Goal: Task Accomplishment & Management: Use online tool/utility

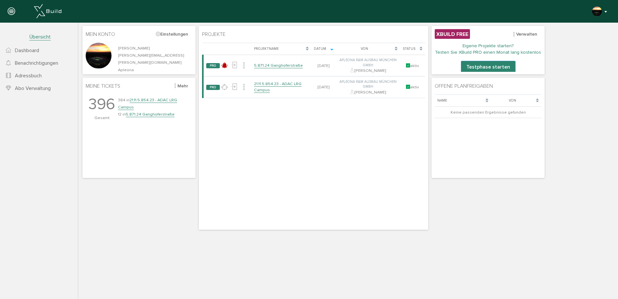
click at [605, 11] on button "button" at bounding box center [600, 11] width 16 height 10
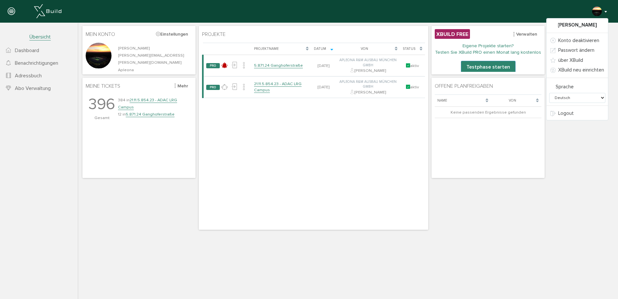
click at [510, 6] on div "[PERSON_NAME] Konto deaktivieren Passwort ändern über XBuild XBuild neu einrich…" at bounding box center [306, 11] width 603 height 13
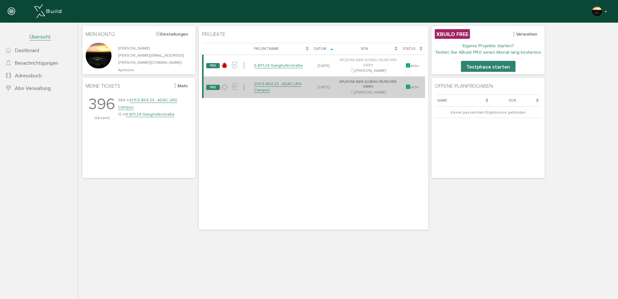
click at [275, 86] on link "21.11.5.854.23 - ADAC LRG Campus" at bounding box center [278, 86] width 48 height 11
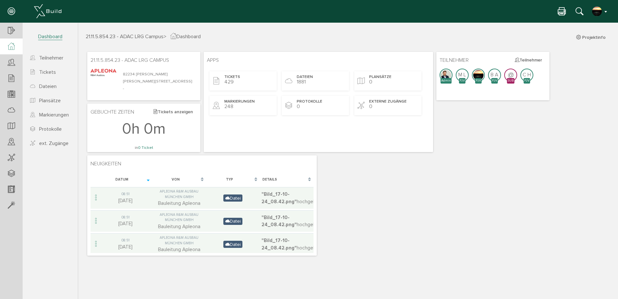
click at [605, 11] on button "button" at bounding box center [600, 11] width 16 height 10
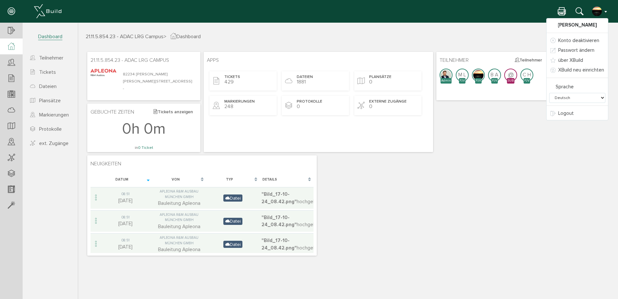
click at [605, 11] on button "button" at bounding box center [600, 11] width 16 height 10
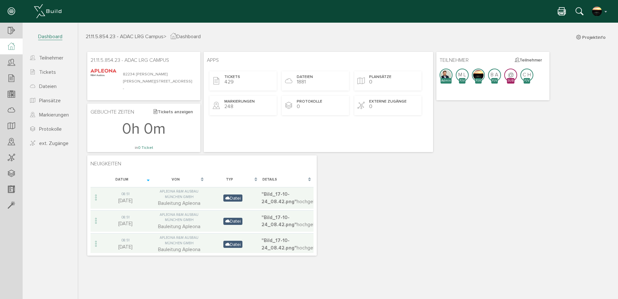
click at [11, 8] on icon at bounding box center [11, 11] width 7 height 9
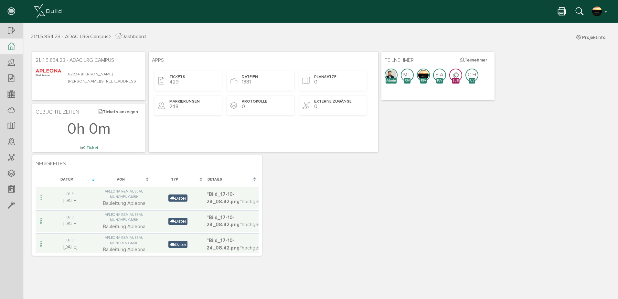
click at [559, 11] on icon at bounding box center [562, 11] width 8 height 9
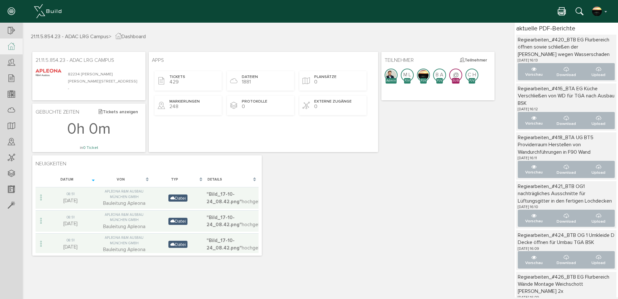
drag, startPoint x: 622, startPoint y: 33, endPoint x: 423, endPoint y: 32, distance: 198.7
click at [423, 32] on div "21.11.5.854.23 - ADAC LRG Campus > Dashboard Projektinfo 21.11.5.854.23 - ADAC …" at bounding box center [320, 160] width 595 height 274
drag, startPoint x: 462, startPoint y: 26, endPoint x: 369, endPoint y: 35, distance: 93.2
click at [369, 35] on h3 "21.11.5.854.23 - ADAC LRG Campus > Dashboard Projektinfo" at bounding box center [320, 35] width 579 height 7
drag, startPoint x: 583, startPoint y: 34, endPoint x: 479, endPoint y: 183, distance: 182.3
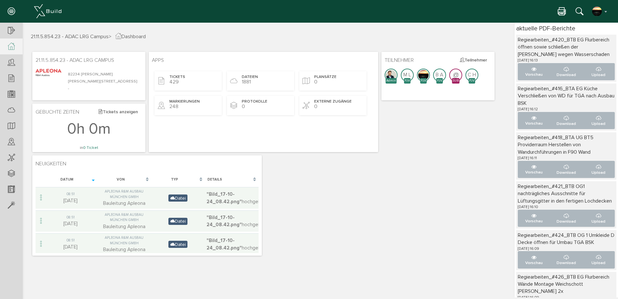
click at [479, 183] on div "21.11.5.854.23 - ADAC LRG Campus [STREET_ADDRESS][PERSON_NAME] - Apps Tickets 4…" at bounding box center [320, 153] width 579 height 207
click at [174, 78] on span "Tickets" at bounding box center [178, 77] width 16 height 5
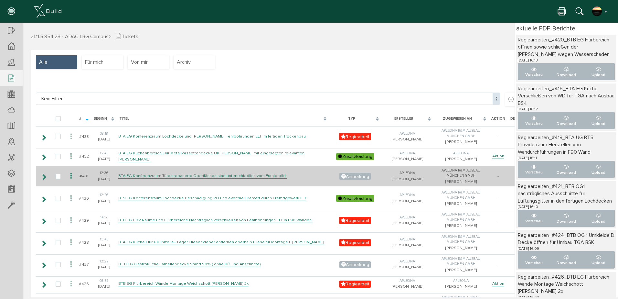
click at [70, 175] on icon at bounding box center [71, 176] width 8 height 9
click at [72, 172] on icon at bounding box center [71, 176] width 8 height 9
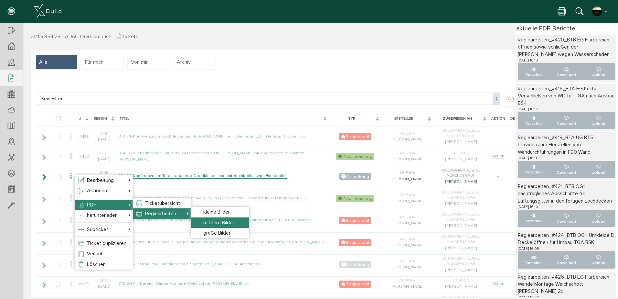
click at [225, 222] on span "mittlere Bilder" at bounding box center [218, 222] width 31 height 6
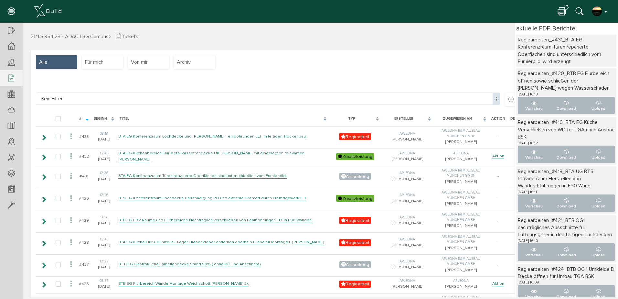
click at [605, 10] on button "button" at bounding box center [600, 11] width 16 height 10
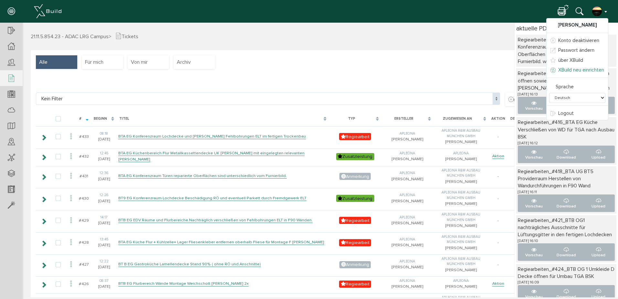
click at [570, 68] on span "XBuild neu einrichten" at bounding box center [581, 70] width 46 height 6
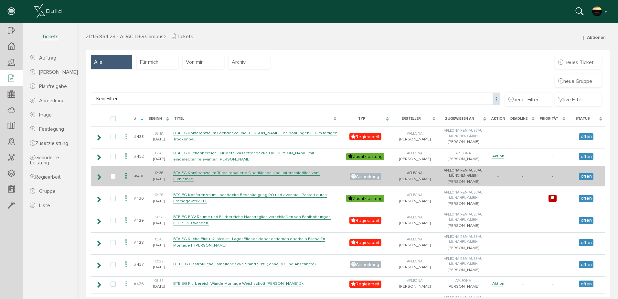
click at [126, 180] on icon at bounding box center [126, 176] width 8 height 9
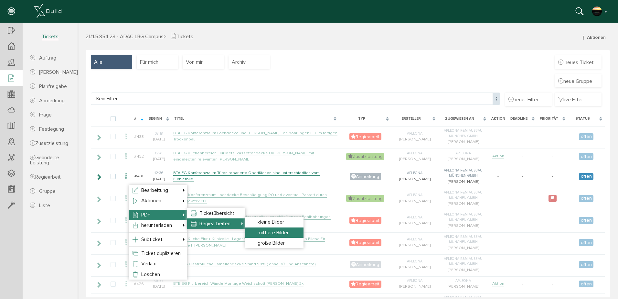
click at [273, 233] on span "mittlere Bilder" at bounding box center [273, 232] width 31 height 6
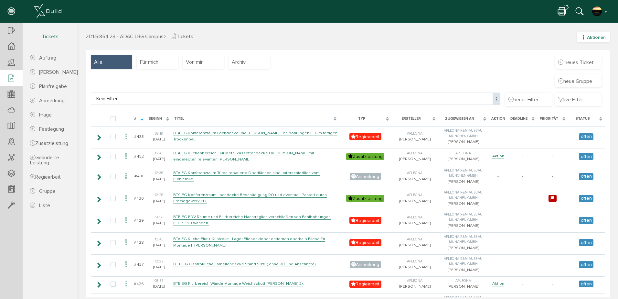
click at [587, 36] on span "Aktionen" at bounding box center [596, 37] width 19 height 5
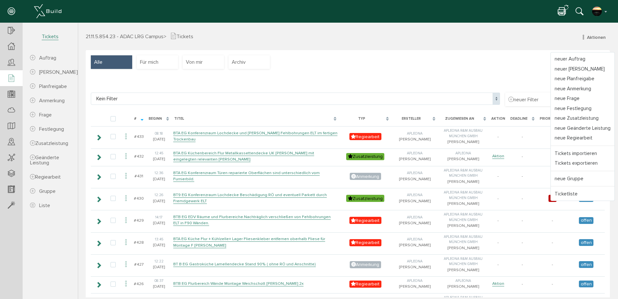
click at [467, 30] on div "21.11.5.854.23 - ADAC LRG Campus > Tickets Aktionen neuer Auftrag neuer Mangel …" at bounding box center [348, 160] width 540 height 274
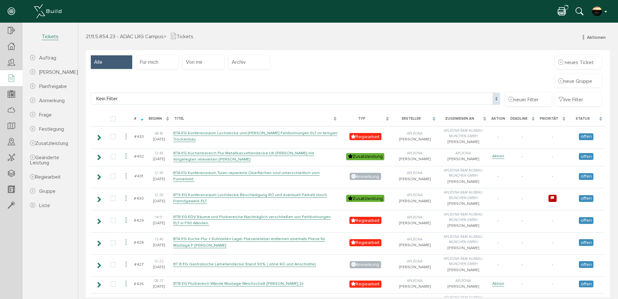
click at [605, 11] on button "button" at bounding box center [600, 11] width 16 height 10
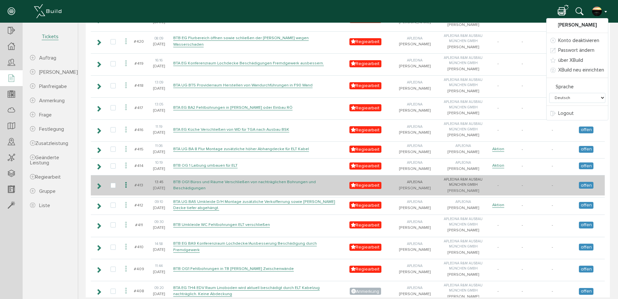
scroll to position [377, 0]
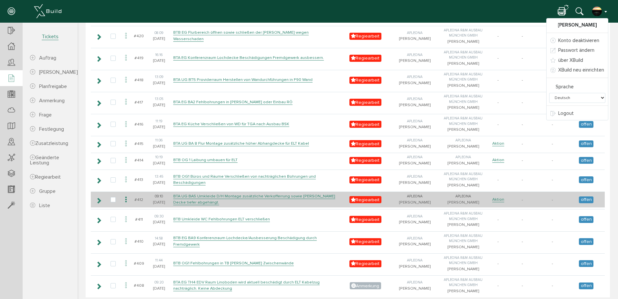
click at [125, 204] on icon at bounding box center [126, 199] width 8 height 9
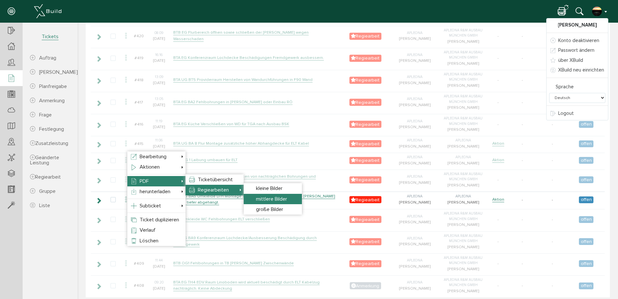
click at [279, 197] on span "mittlere Bilder" at bounding box center [271, 199] width 31 height 6
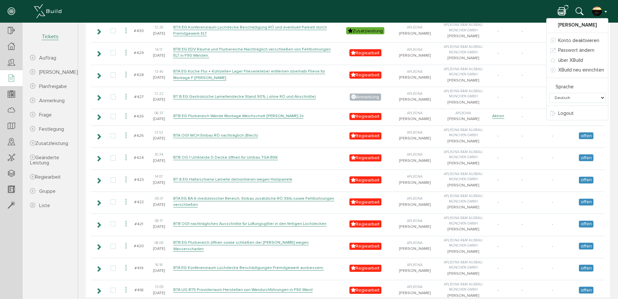
scroll to position [0, 0]
